Goal: Submit feedback/report problem

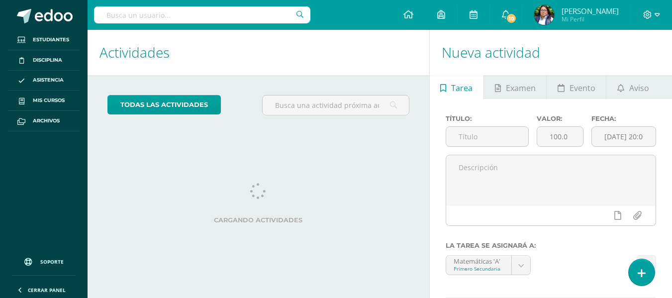
drag, startPoint x: 637, startPoint y: 277, endPoint x: 638, endPoint y: 219, distance: 58.2
click at [637, 277] on link at bounding box center [642, 272] width 26 height 26
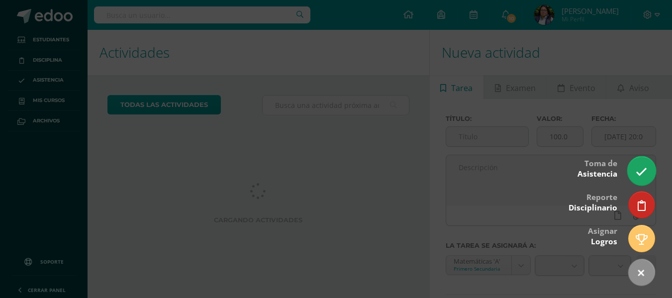
click at [631, 179] on link at bounding box center [641, 170] width 28 height 29
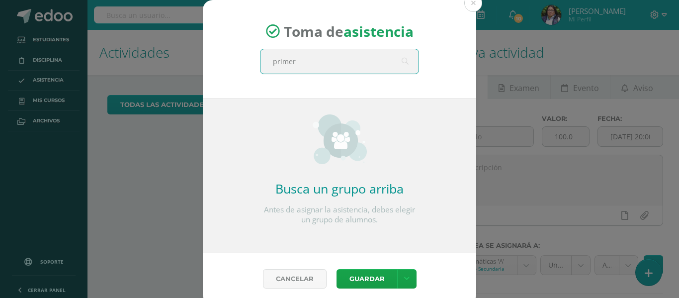
type input "primero"
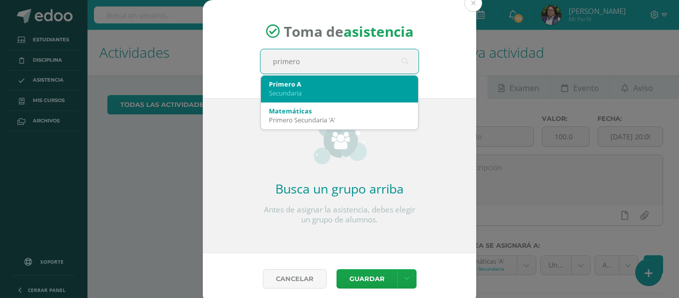
click at [360, 97] on div "Secundaria" at bounding box center [339, 93] width 141 height 9
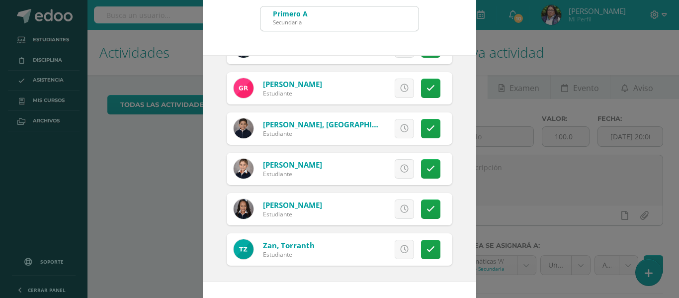
scroll to position [78, 0]
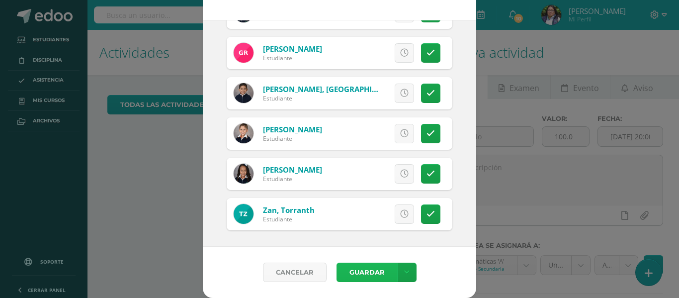
click at [362, 266] on button "Guardar" at bounding box center [367, 272] width 61 height 19
